Goal: Task Accomplishment & Management: Use online tool/utility

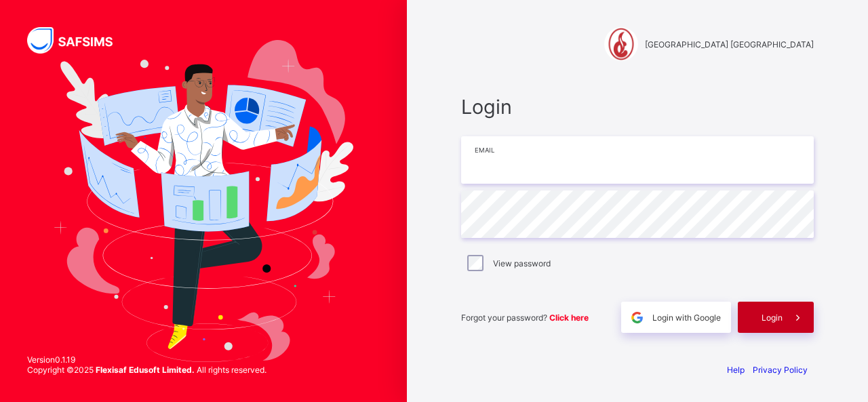
type input "**********"
click at [773, 308] on div "Login" at bounding box center [775, 317] width 76 height 31
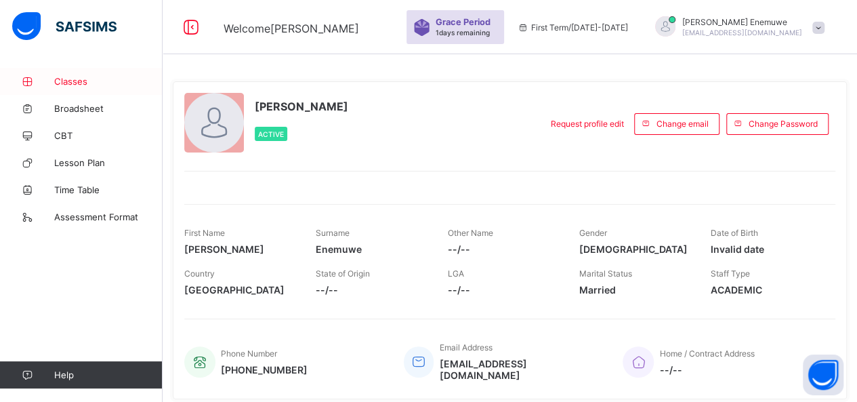
click at [70, 78] on span "Classes" at bounding box center [108, 81] width 108 height 11
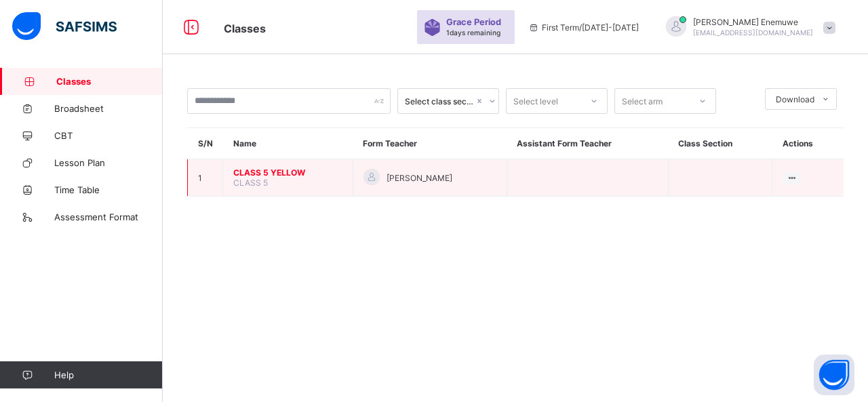
click at [249, 174] on span "CLASS 5 YELLOW" at bounding box center [287, 172] width 109 height 10
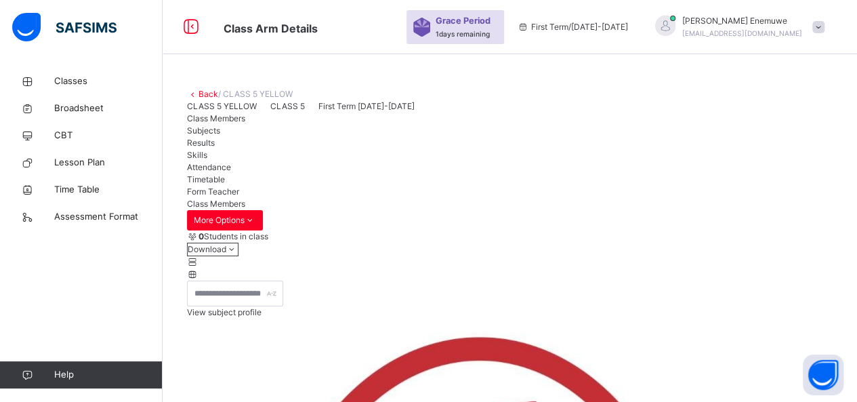
click at [220, 136] on span "Subjects" at bounding box center [203, 130] width 33 height 10
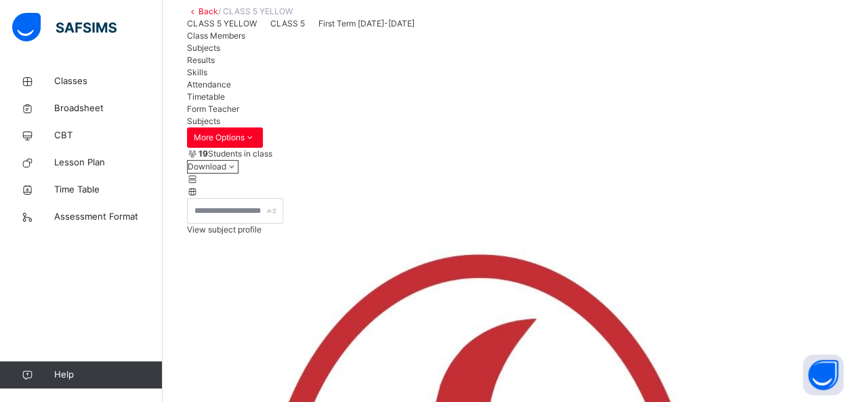
scroll to position [68, 0]
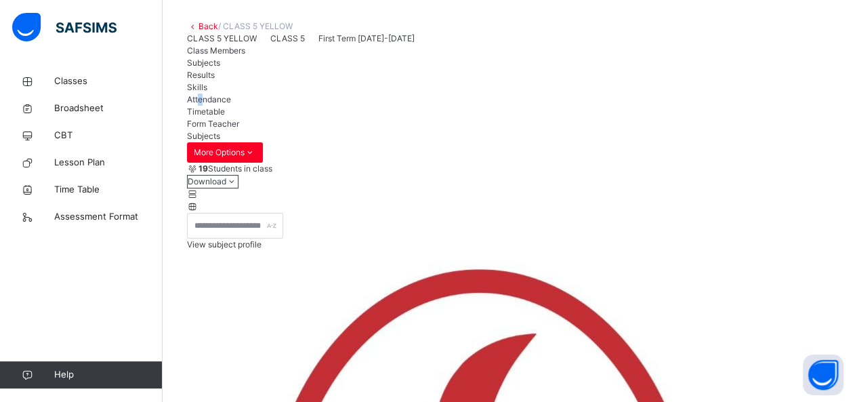
click at [231, 104] on span "Attendance" at bounding box center [209, 99] width 44 height 10
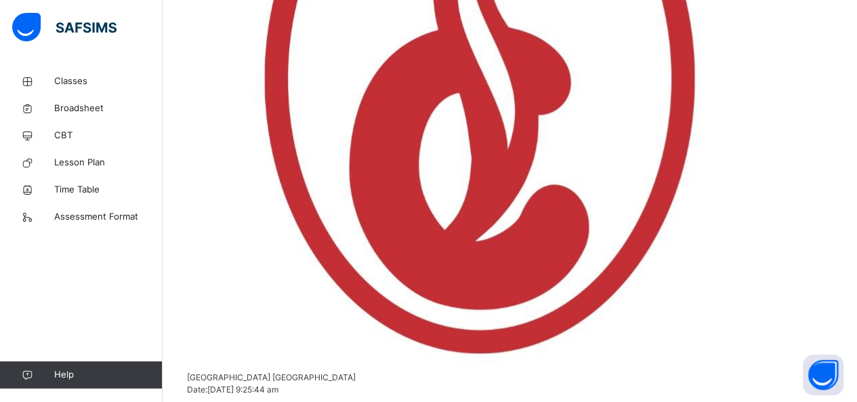
scroll to position [126, 0]
